Goal: Task Accomplishment & Management: Use online tool/utility

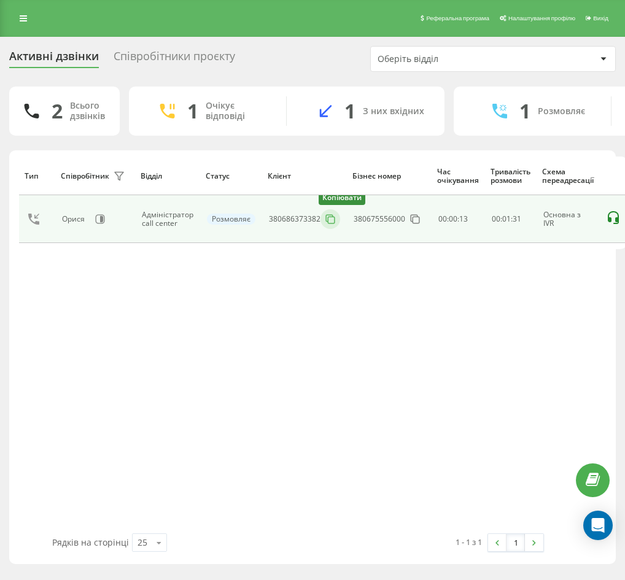
click at [330, 213] on icon at bounding box center [330, 219] width 12 height 12
click at [332, 219] on icon at bounding box center [330, 219] width 12 height 12
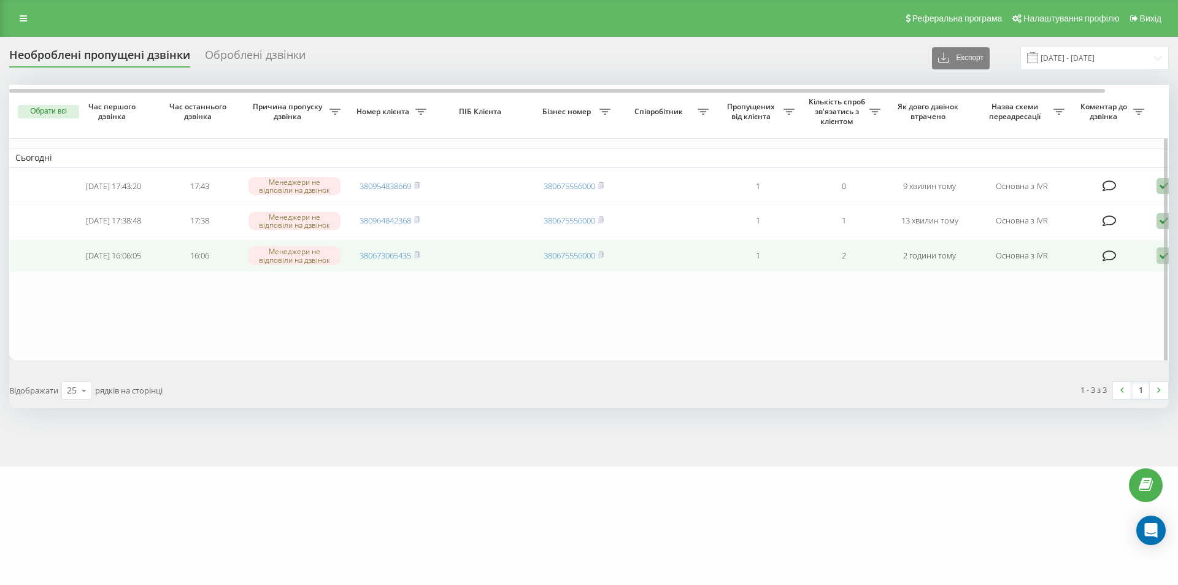
click at [1159, 264] on icon at bounding box center [1164, 255] width 15 height 17
click at [1072, 279] on span "Не вдалося зв'язатися" at bounding box center [1054, 275] width 94 height 12
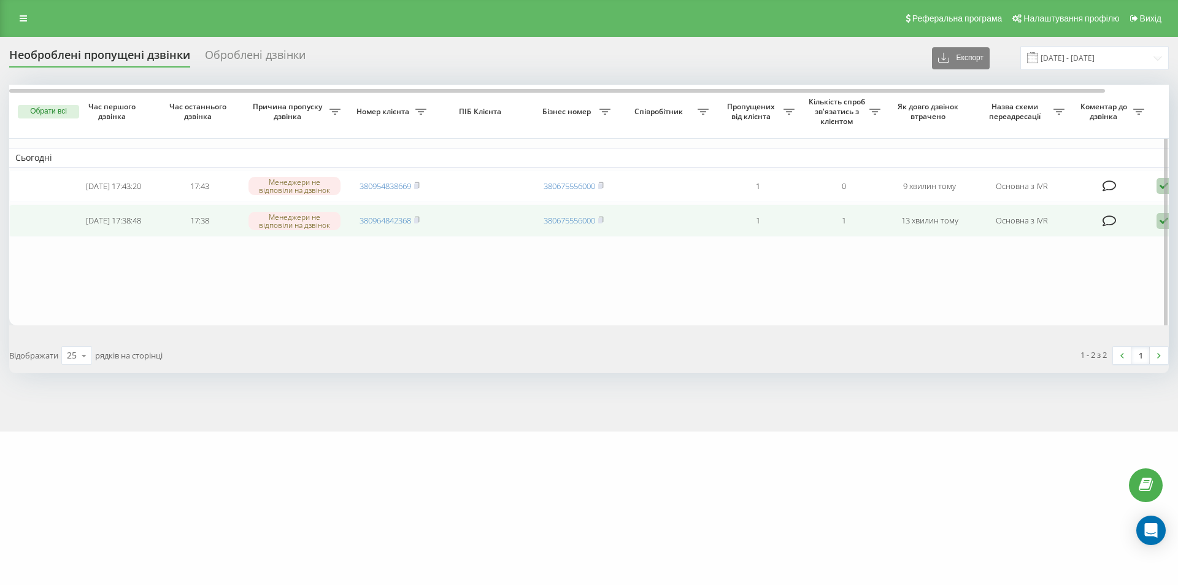
click at [1159, 230] on icon at bounding box center [1164, 221] width 15 height 17
click at [1146, 236] on div "Не вдалося зв'язатися" at bounding box center [1112, 241] width 230 height 22
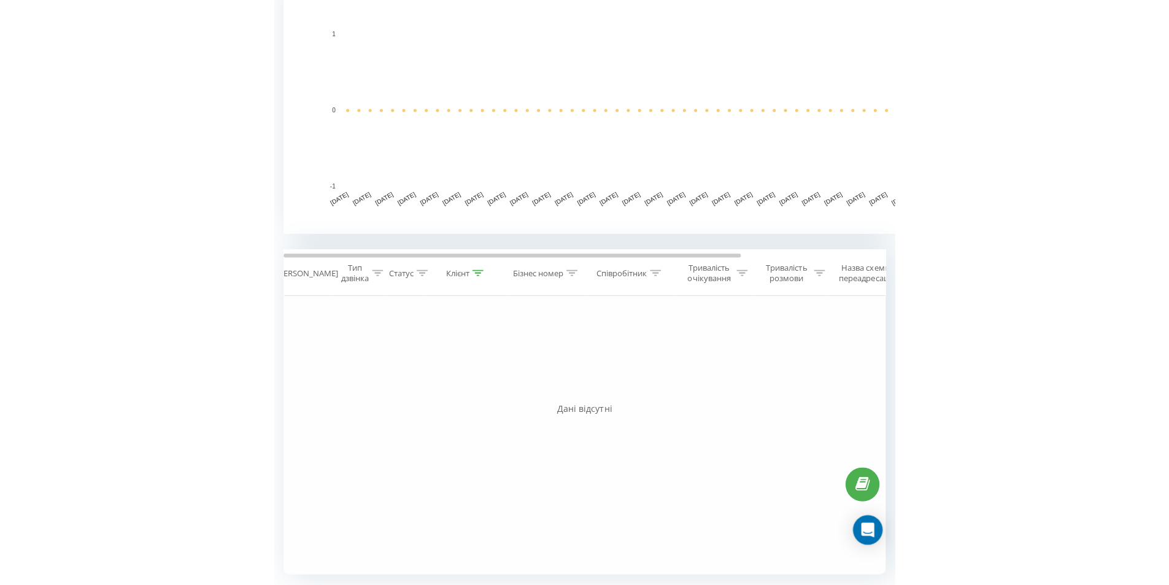
scroll to position [277, 0]
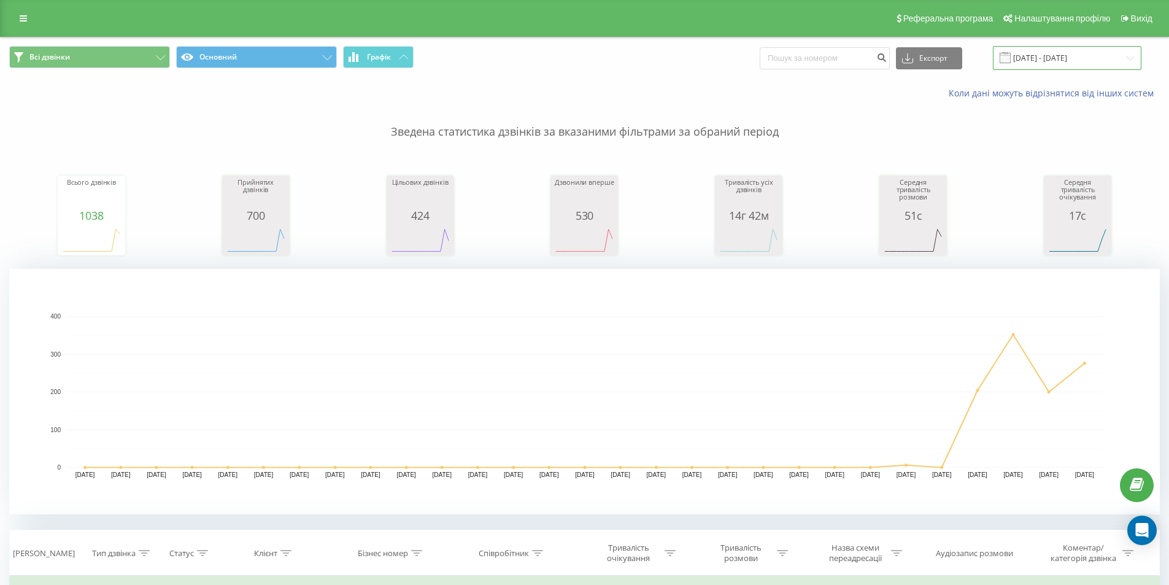
click at [1044, 59] on input "09.02.2025 - 09.03.2025" at bounding box center [1067, 58] width 149 height 24
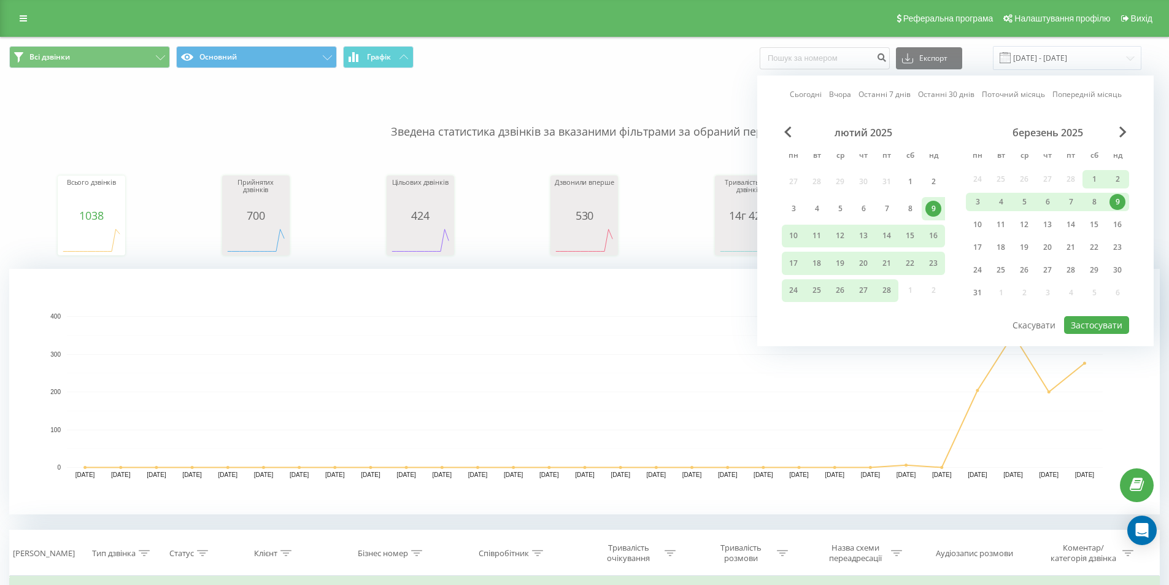
click at [817, 93] on link "Сьогодні" at bounding box center [806, 94] width 32 height 12
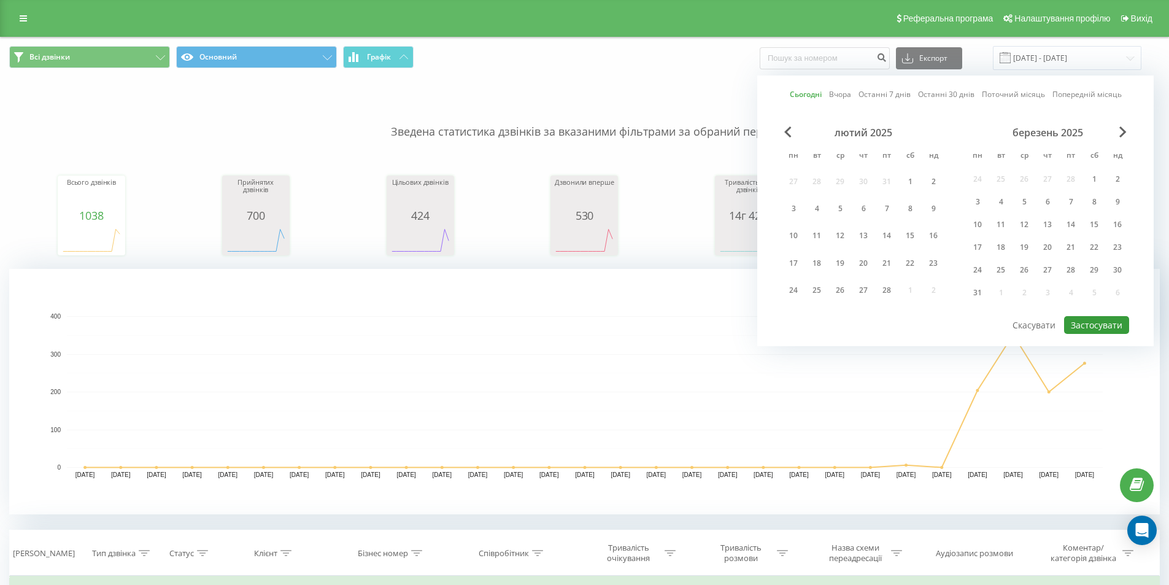
click at [1097, 327] on button "Застосувати" at bounding box center [1096, 325] width 65 height 18
type input "[DATE] - [DATE]"
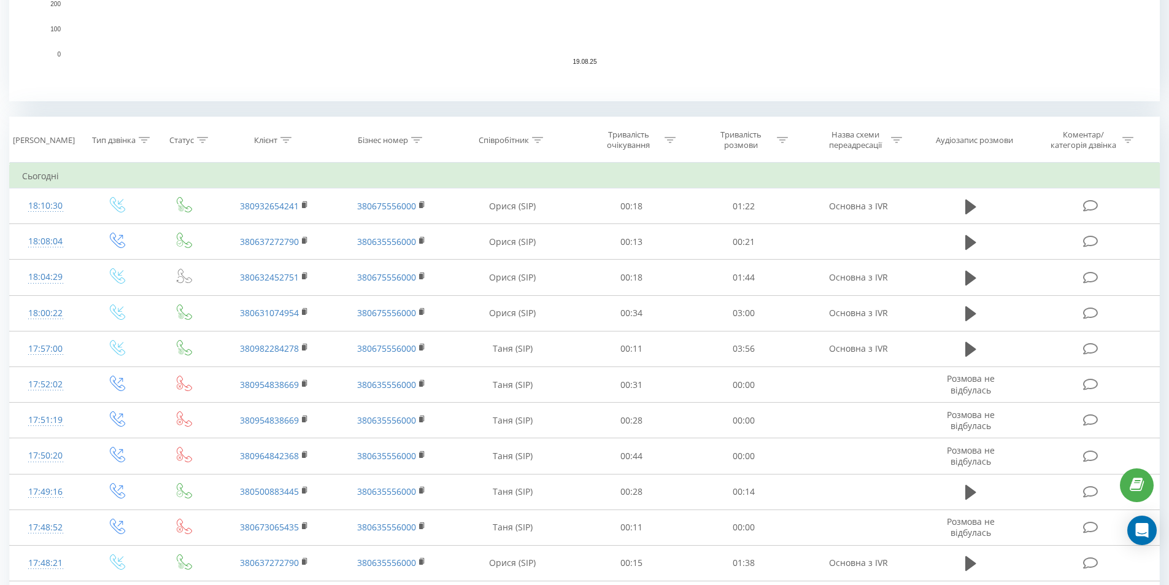
scroll to position [430, 0]
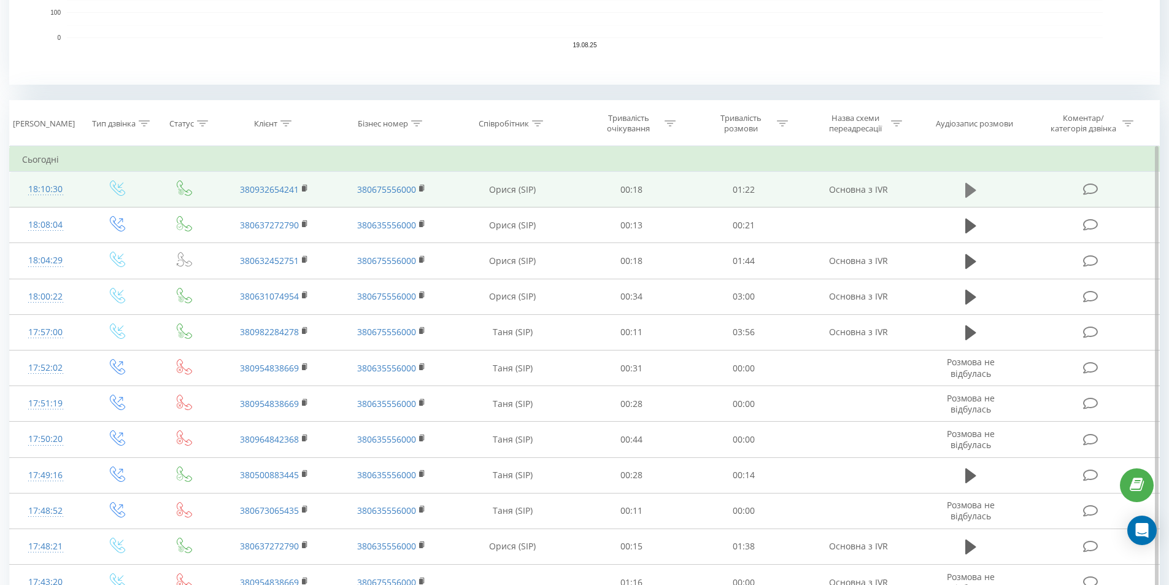
click at [971, 193] on icon at bounding box center [970, 189] width 11 height 15
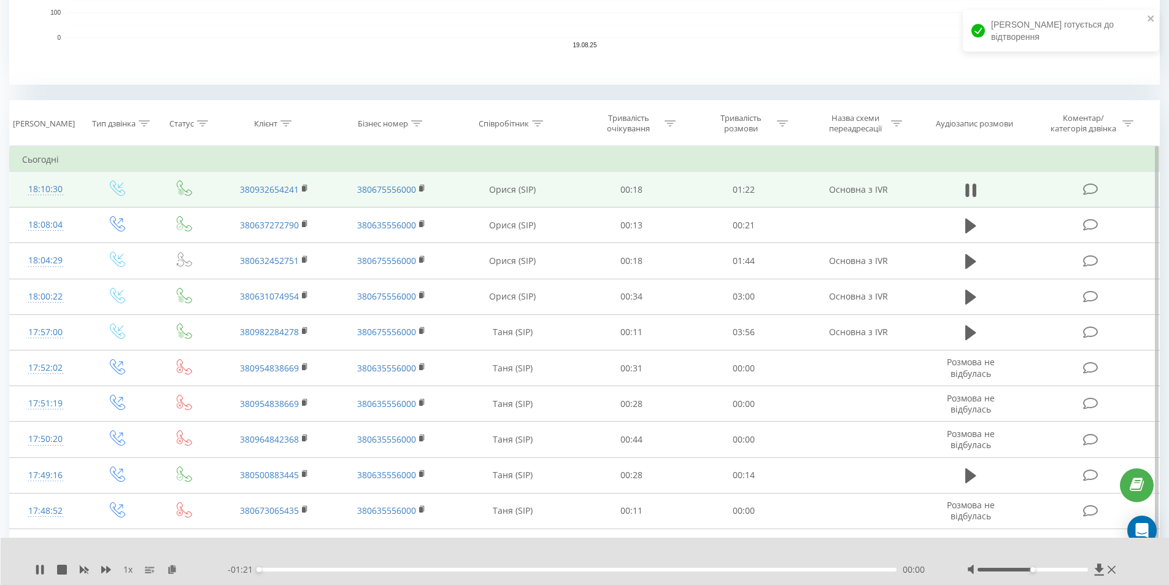
click at [734, 568] on div "00:00" at bounding box center [578, 570] width 638 height 4
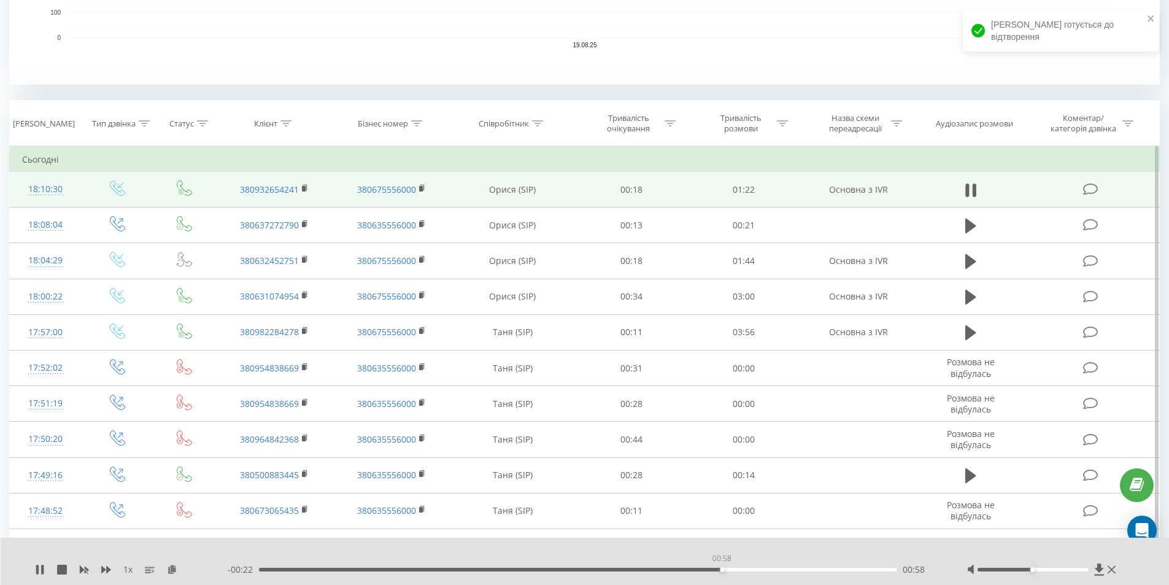
click at [722, 568] on div "00:58" at bounding box center [578, 570] width 638 height 4
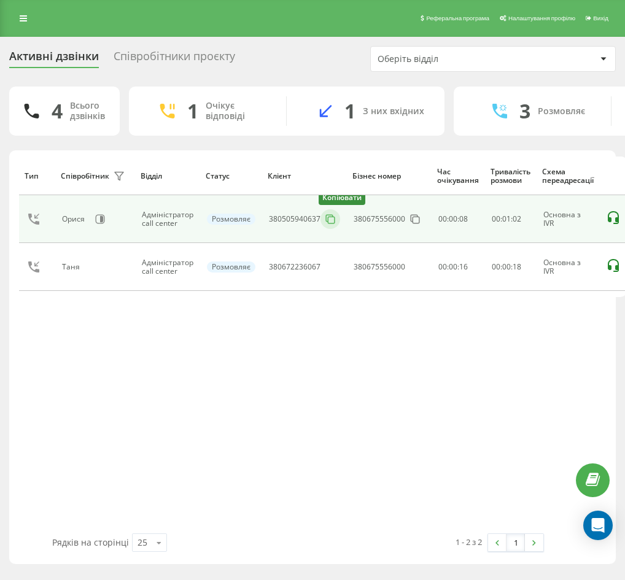
click at [327, 219] on icon at bounding box center [330, 219] width 12 height 12
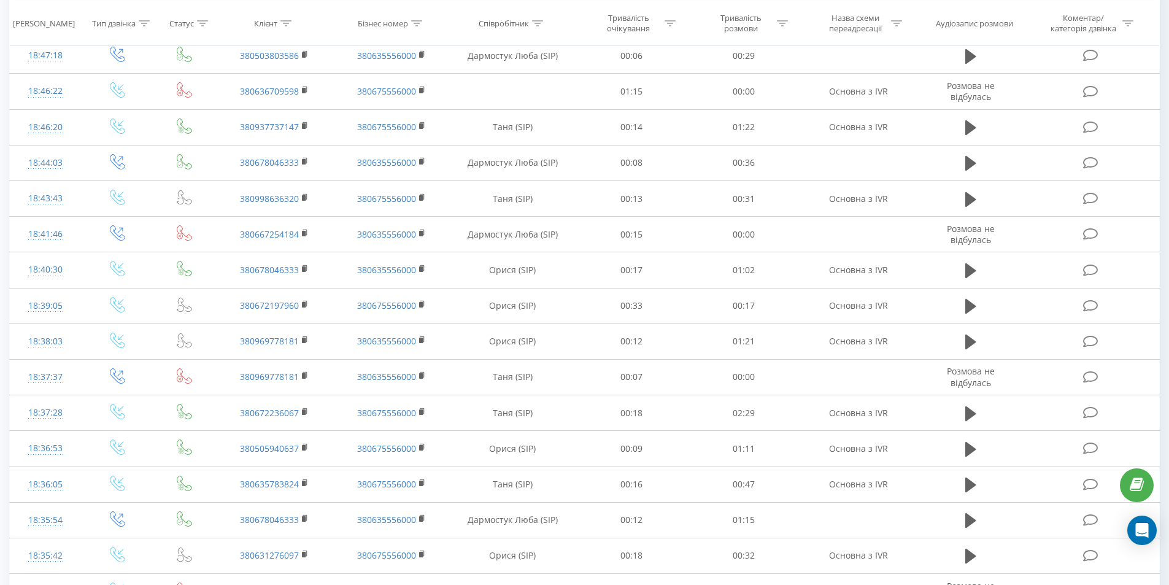
scroll to position [614, 0]
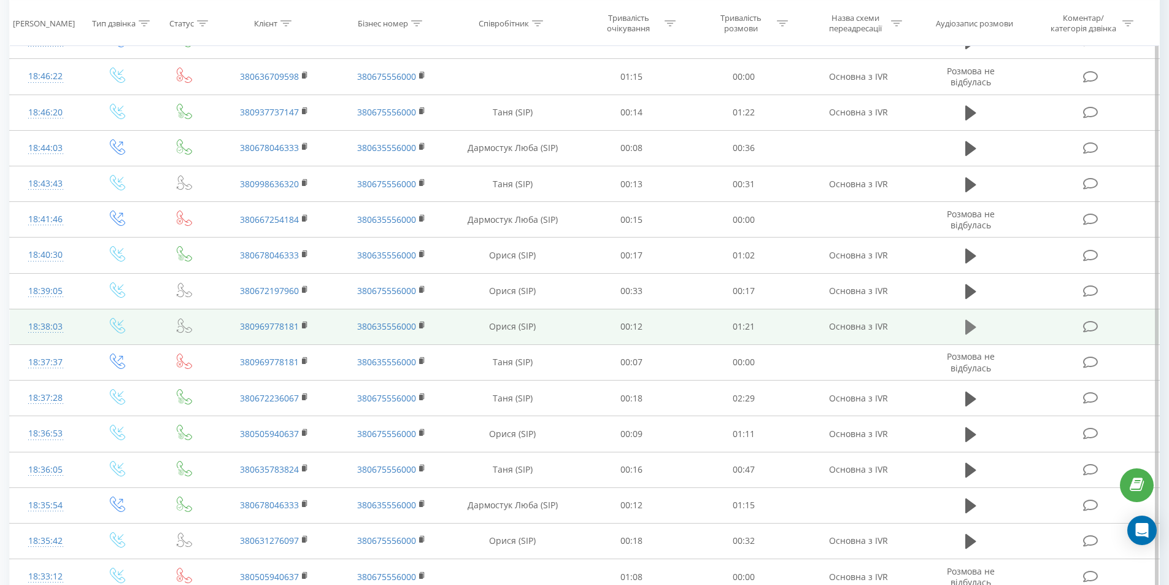
click at [973, 326] on icon at bounding box center [970, 327] width 11 height 15
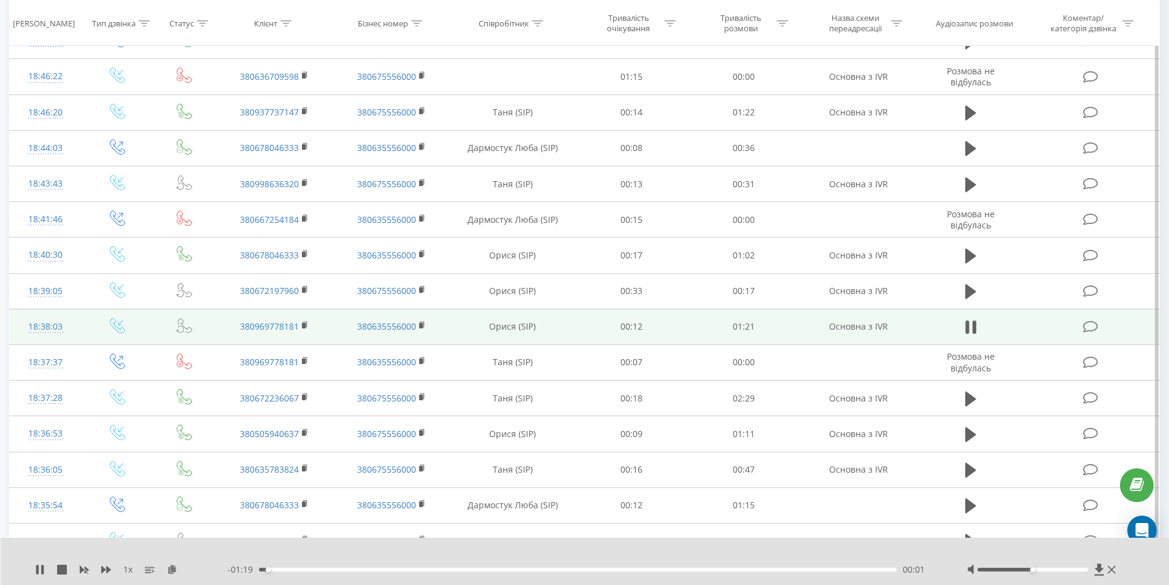
click at [284, 570] on div "00:01" at bounding box center [578, 570] width 638 height 4
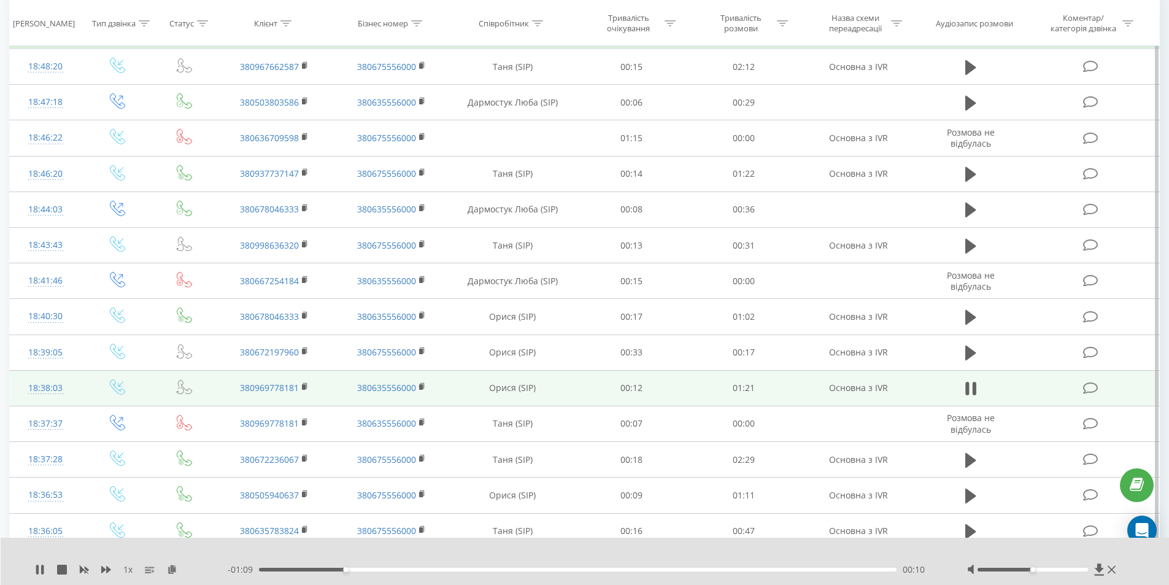
scroll to position [675, 0]
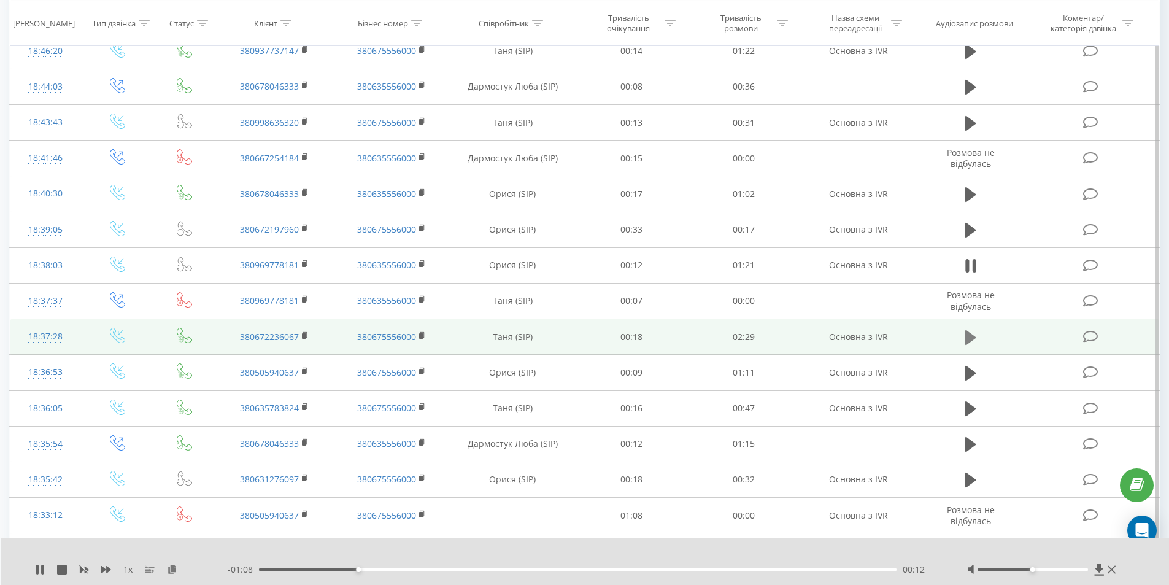
click at [969, 339] on icon at bounding box center [970, 337] width 11 height 15
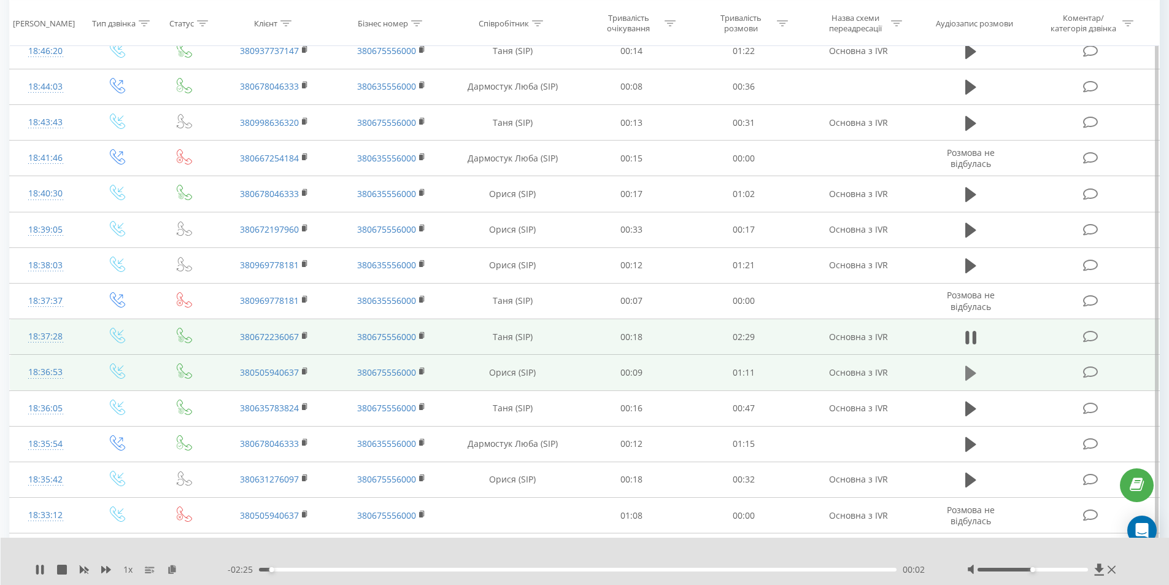
click at [970, 371] on icon at bounding box center [970, 373] width 11 height 15
click at [301, 570] on div "00:04" at bounding box center [578, 570] width 638 height 4
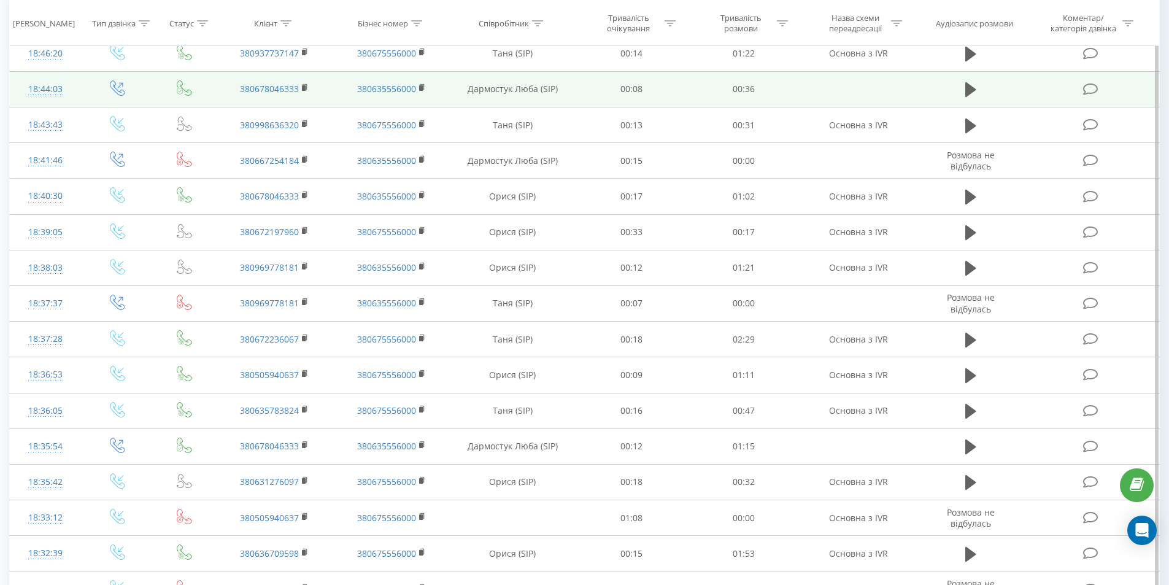
scroll to position [675, 0]
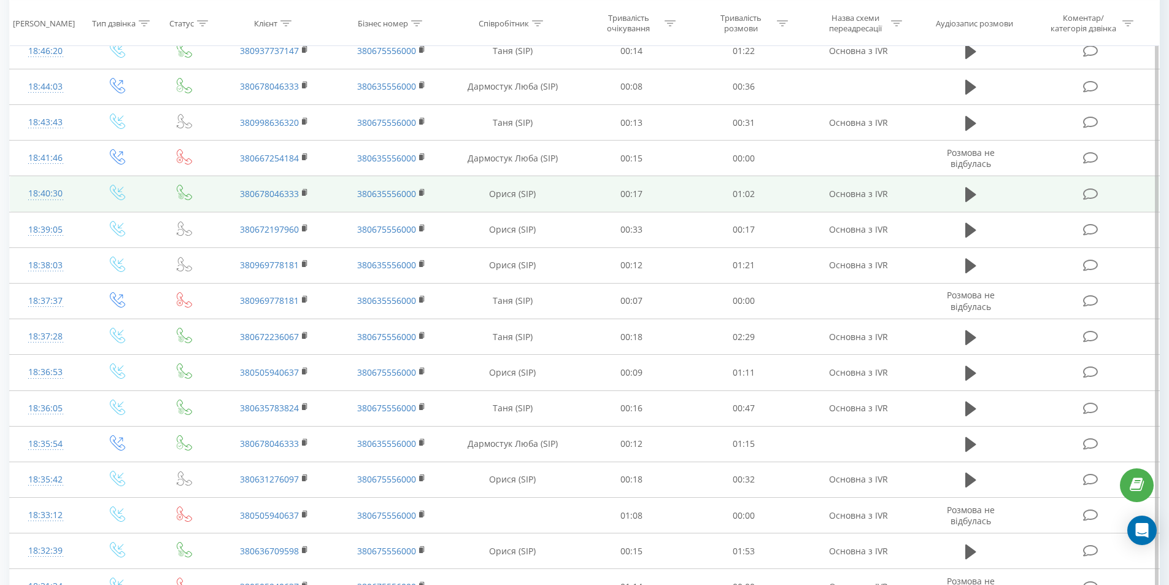
click at [960, 199] on td at bounding box center [971, 194] width 108 height 36
click at [967, 195] on icon at bounding box center [970, 194] width 11 height 15
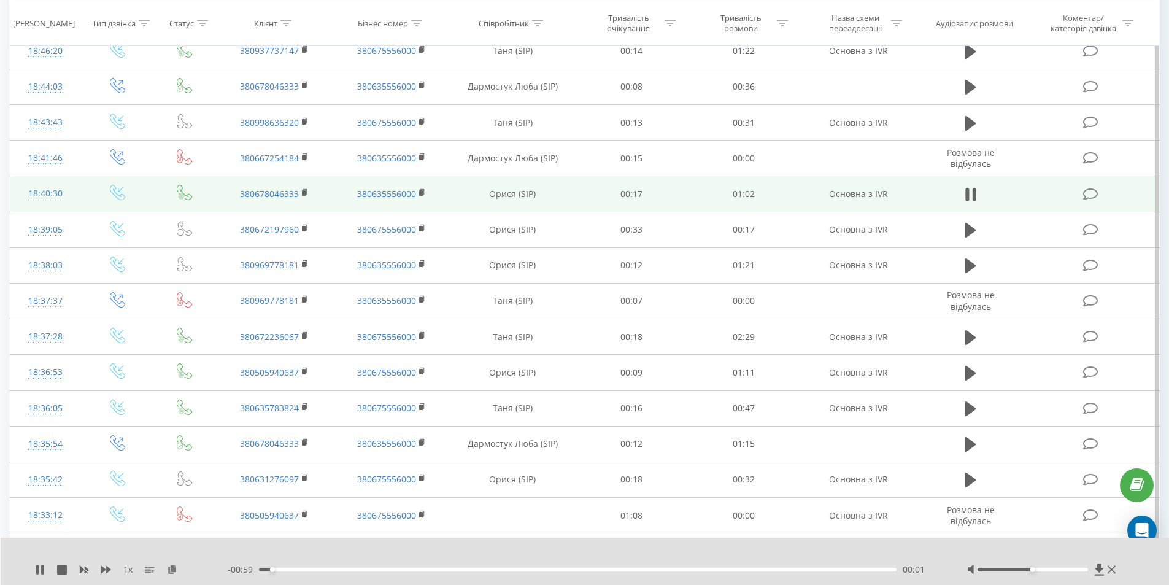
click at [295, 571] on div "- 00:59 00:01 00:01" at bounding box center [582, 569] width 709 height 12
click at [316, 570] on div "00:01" at bounding box center [578, 570] width 638 height 4
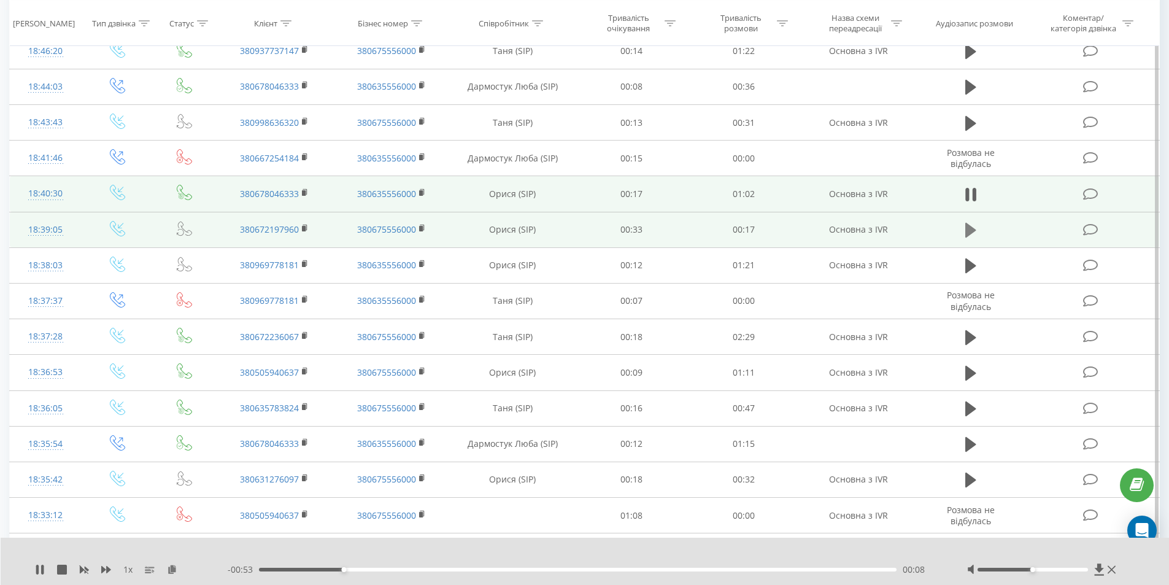
click at [974, 233] on icon at bounding box center [970, 230] width 11 height 17
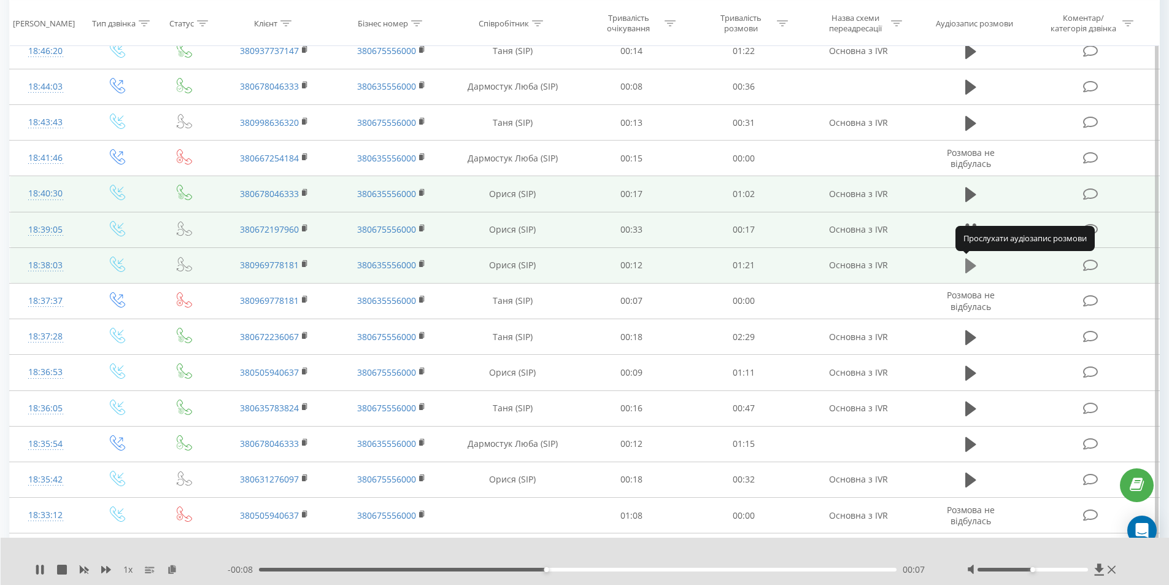
click at [970, 271] on icon at bounding box center [970, 265] width 11 height 17
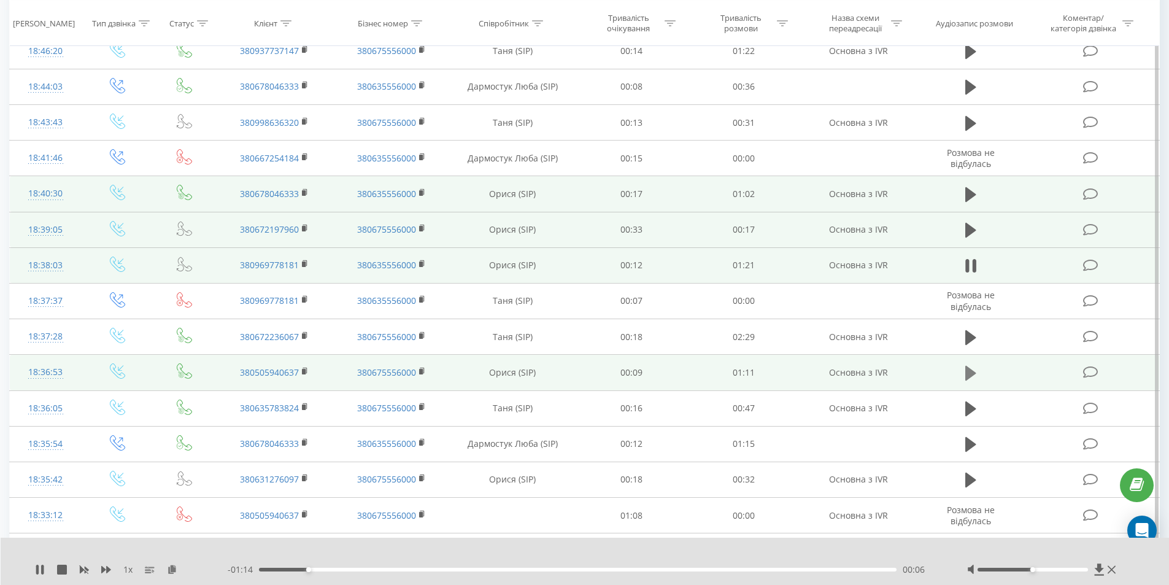
click at [968, 371] on icon at bounding box center [970, 373] width 11 height 15
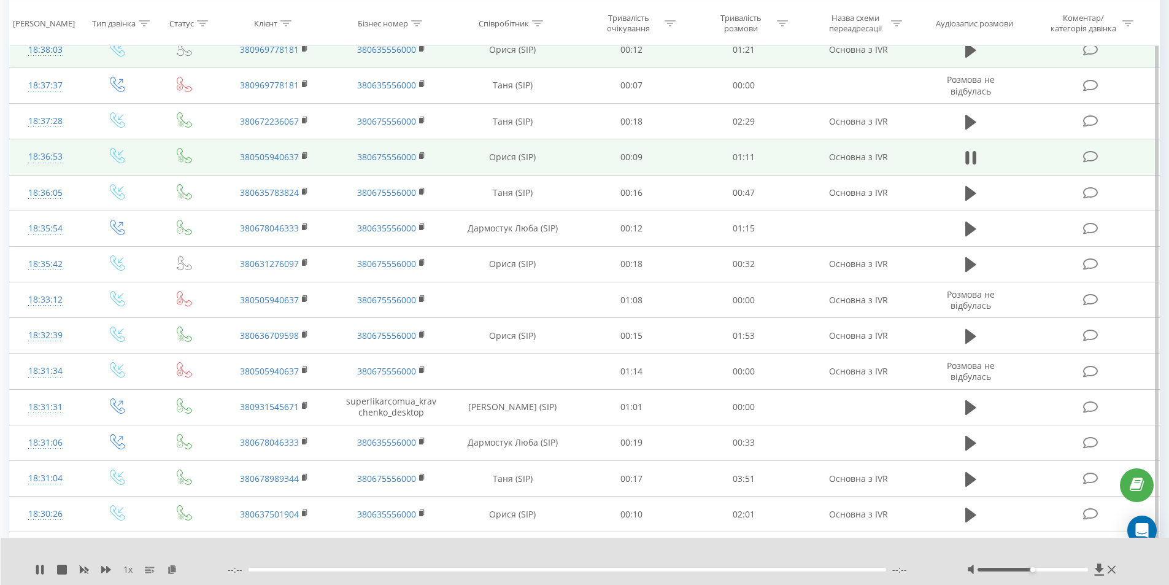
scroll to position [921, 0]
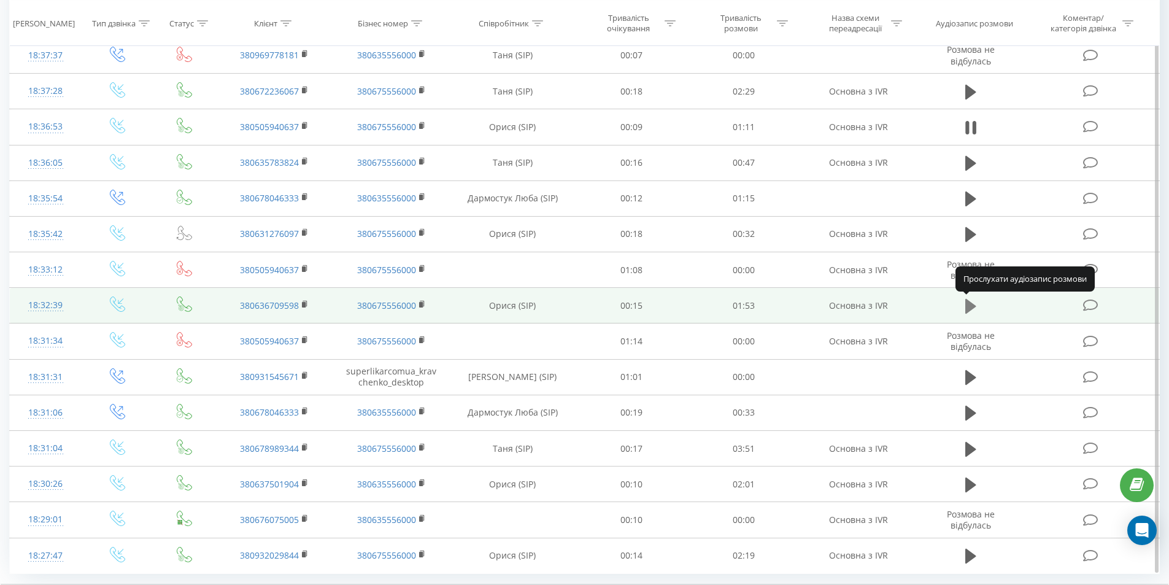
click at [968, 307] on icon at bounding box center [970, 306] width 11 height 15
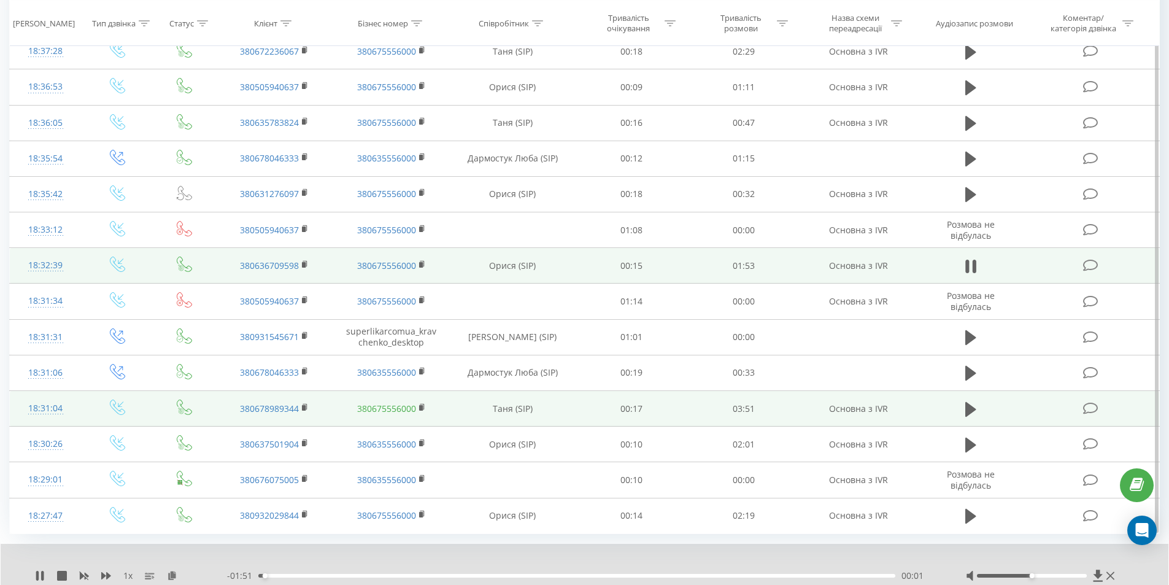
scroll to position [982, 0]
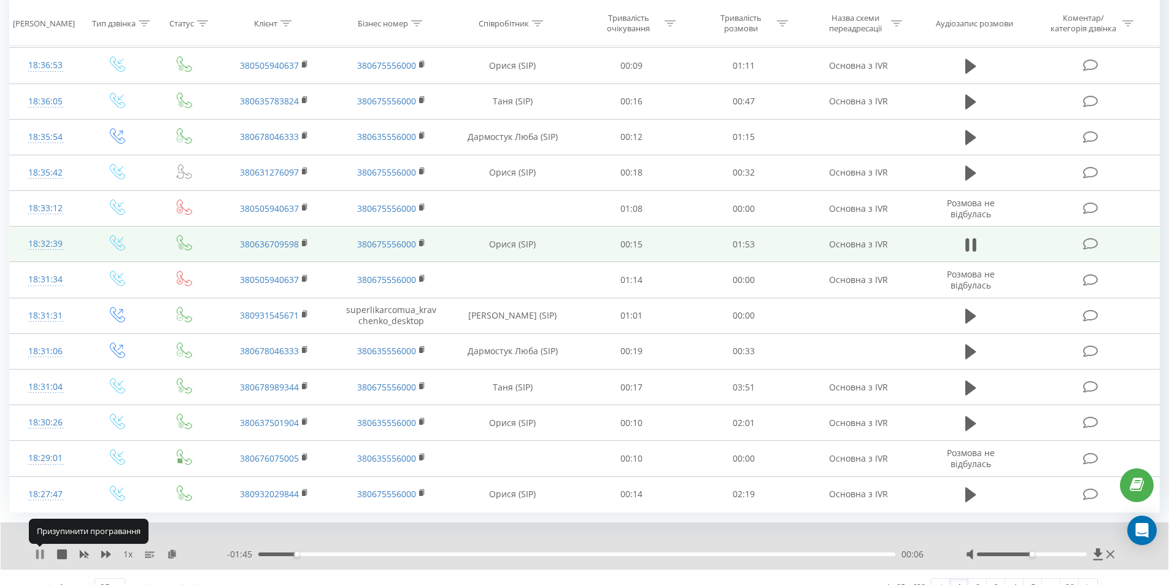
click at [38, 553] on icon at bounding box center [37, 554] width 2 height 10
click at [39, 554] on icon at bounding box center [39, 554] width 7 height 10
click at [44, 553] on icon at bounding box center [42, 554] width 2 height 10
